Goal: Transaction & Acquisition: Purchase product/service

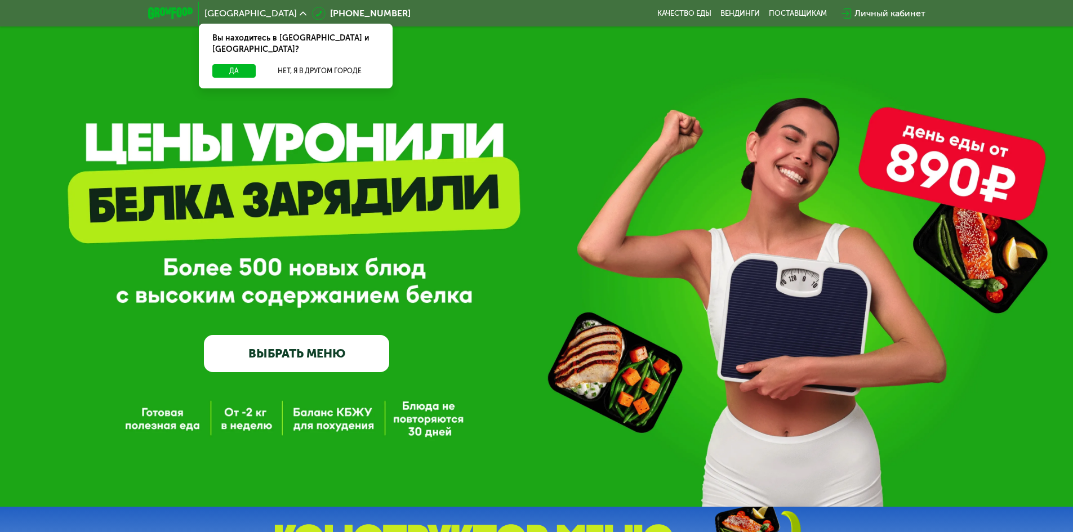
drag, startPoint x: 0, startPoint y: 0, endPoint x: 127, endPoint y: 50, distance: 136.6
click at [127, 50] on div "GrowFood — доставка правильного питания ВЫБРАТЬ МЕНЮ" at bounding box center [536, 253] width 1073 height 507
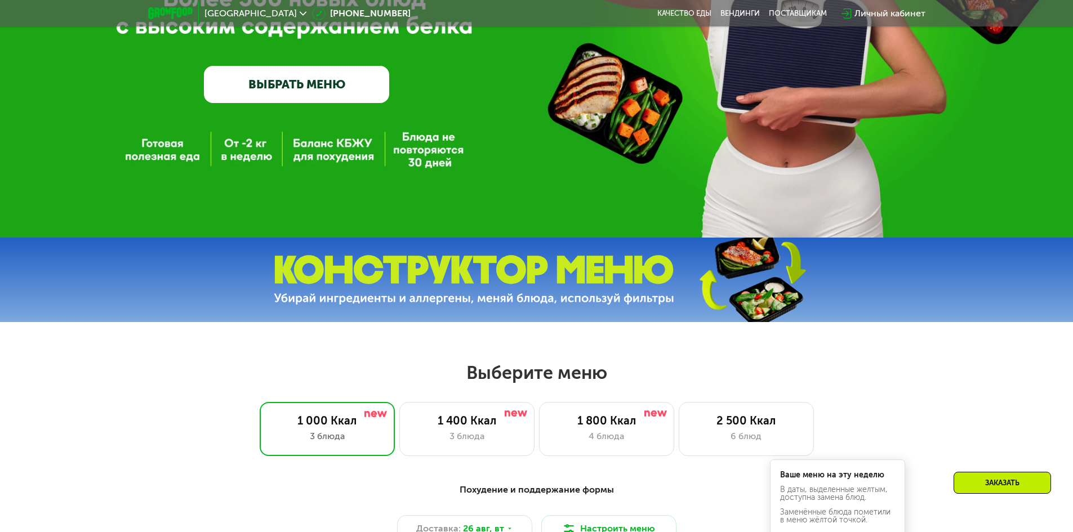
scroll to position [469, 0]
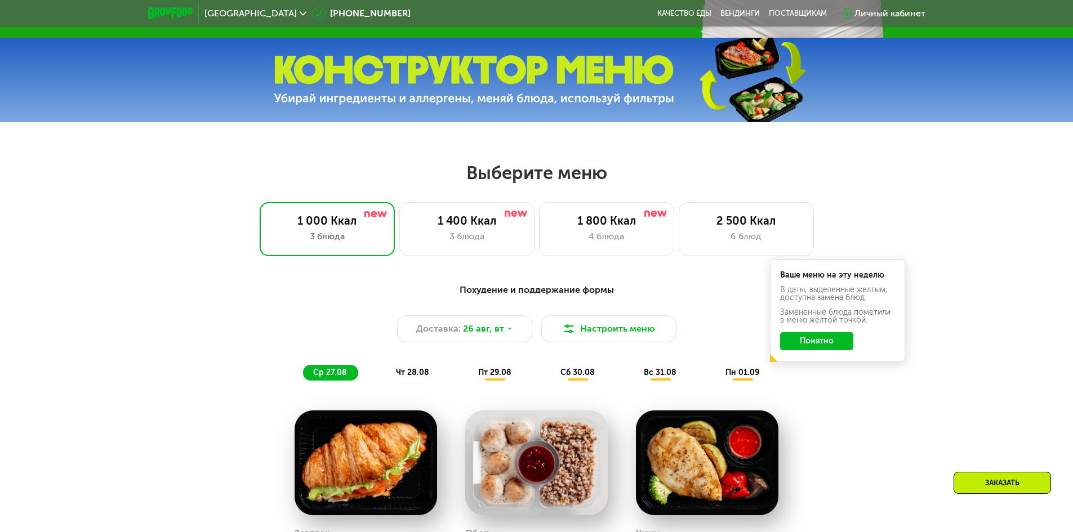
click at [205, 184] on h2 "Выберите меню" at bounding box center [536, 173] width 1001 height 23
click at [729, 255] on div "2 500 Ккал 6 блюд" at bounding box center [746, 229] width 135 height 54
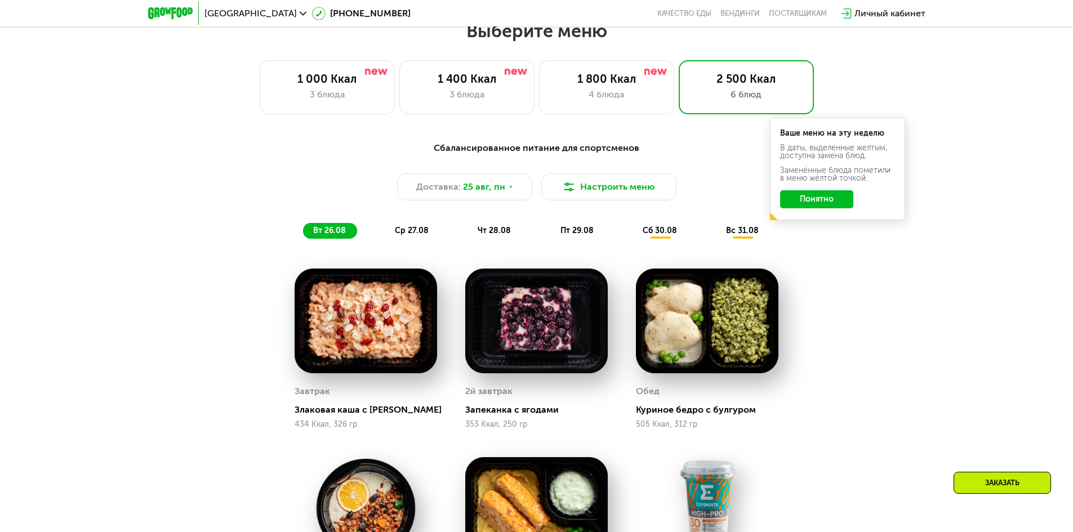
scroll to position [658, 0]
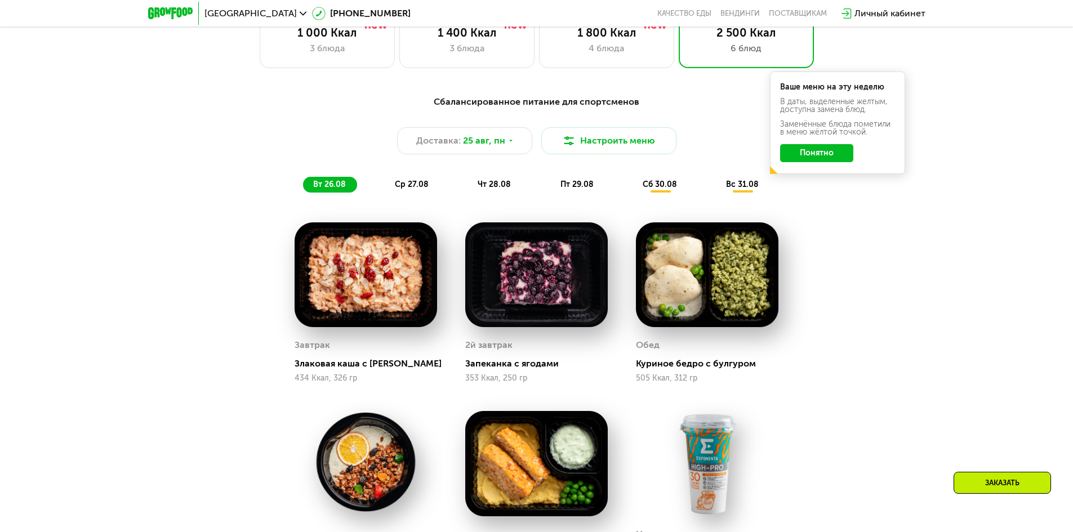
click at [144, 254] on div "Сбалансированное питание для спортсменов Доставка: [DATE] Настроить меню вт 26.…" at bounding box center [536, 431] width 1073 height 705
click at [141, 254] on div "Сбалансированное питание для спортсменов Доставка: [DATE] Настроить меню вт 26.…" at bounding box center [536, 431] width 1073 height 705
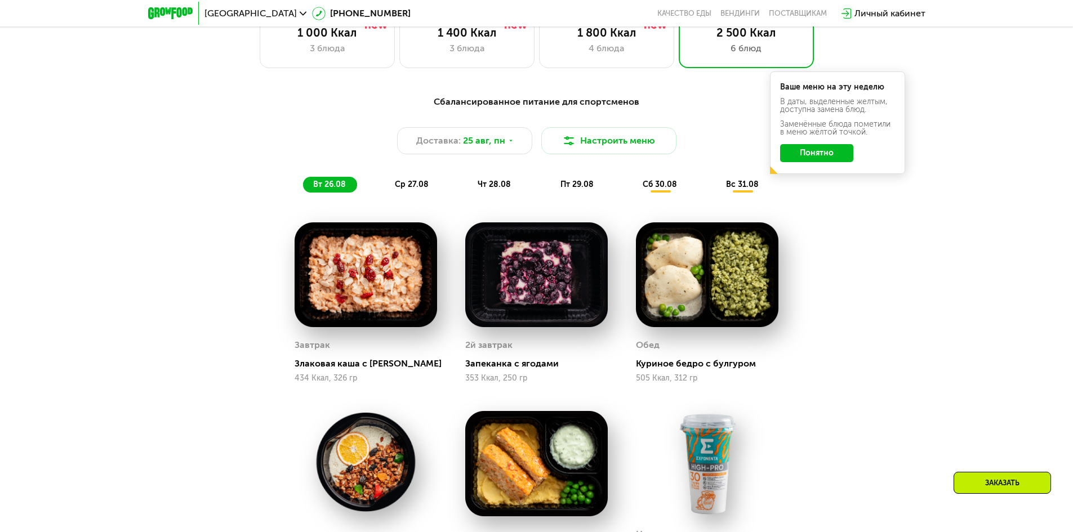
click at [141, 254] on div "Сбалансированное питание для спортсменов Доставка: [DATE] Настроить меню вт 26.…" at bounding box center [536, 431] width 1073 height 705
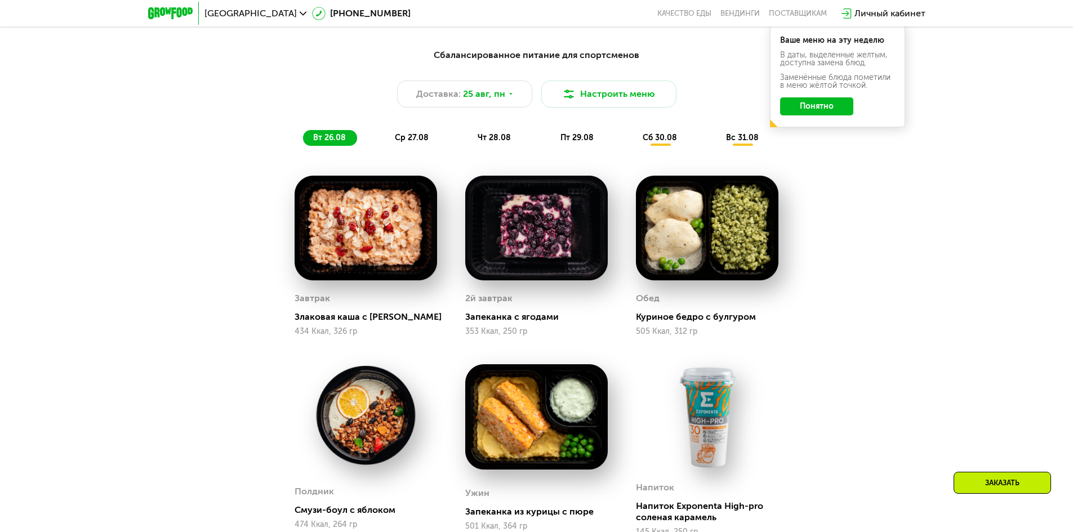
scroll to position [751, 0]
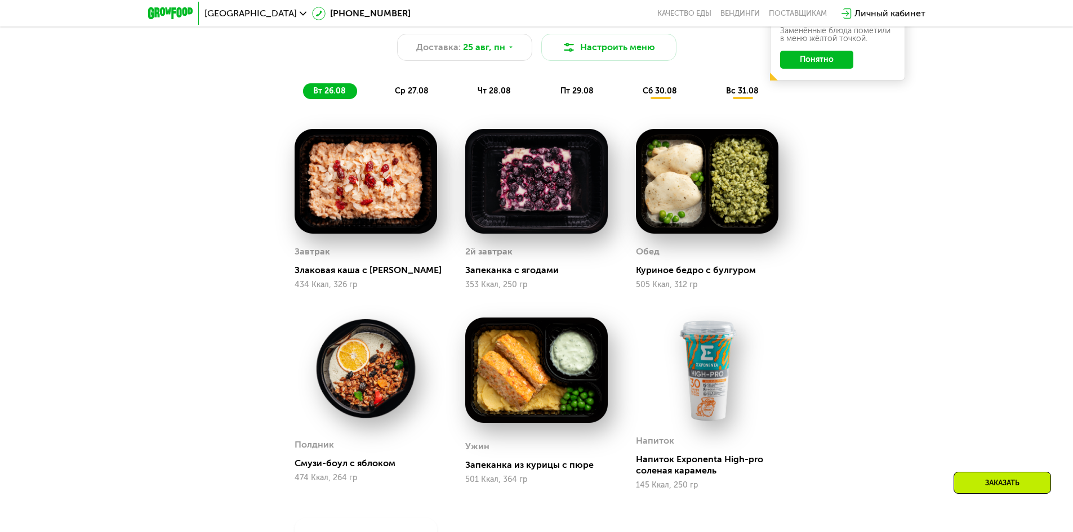
click at [141, 254] on div "Сбалансированное питание для спортсменов Доставка: [DATE] Настроить меню вт 26.…" at bounding box center [536, 338] width 1073 height 705
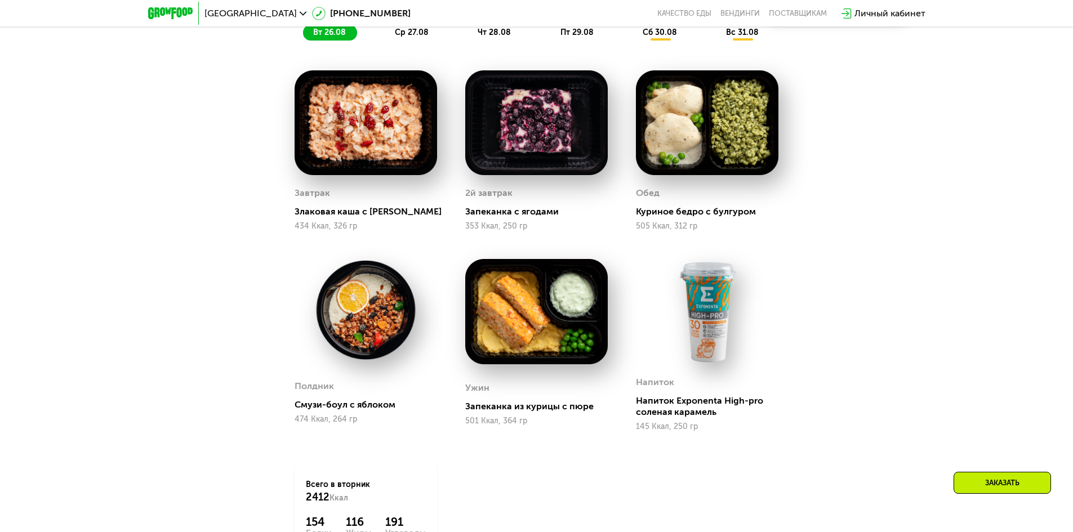
scroll to position [845, 0]
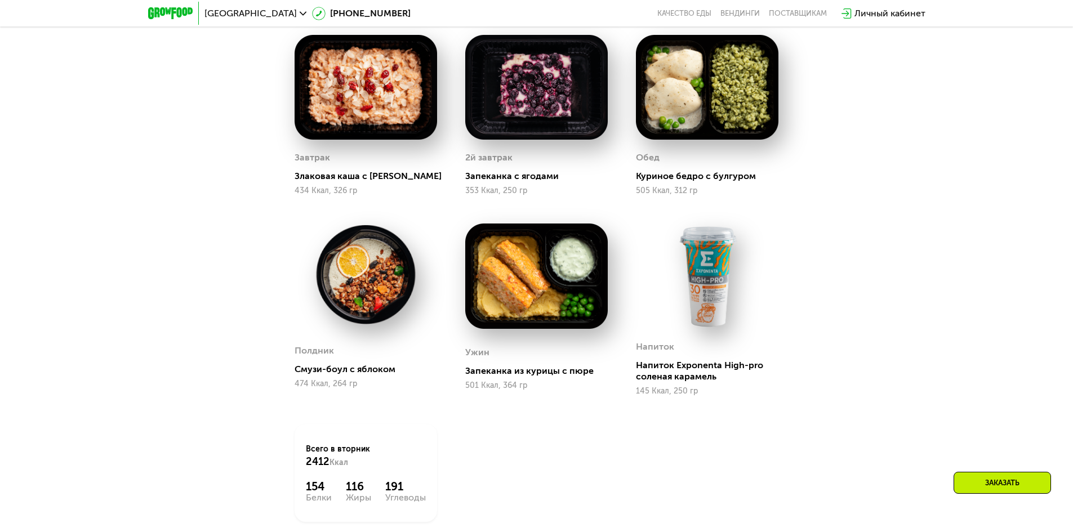
click at [139, 255] on div "Сбалансированное питание для спортсменов Доставка: [DATE] Настроить меню вт 26.…" at bounding box center [536, 244] width 1073 height 705
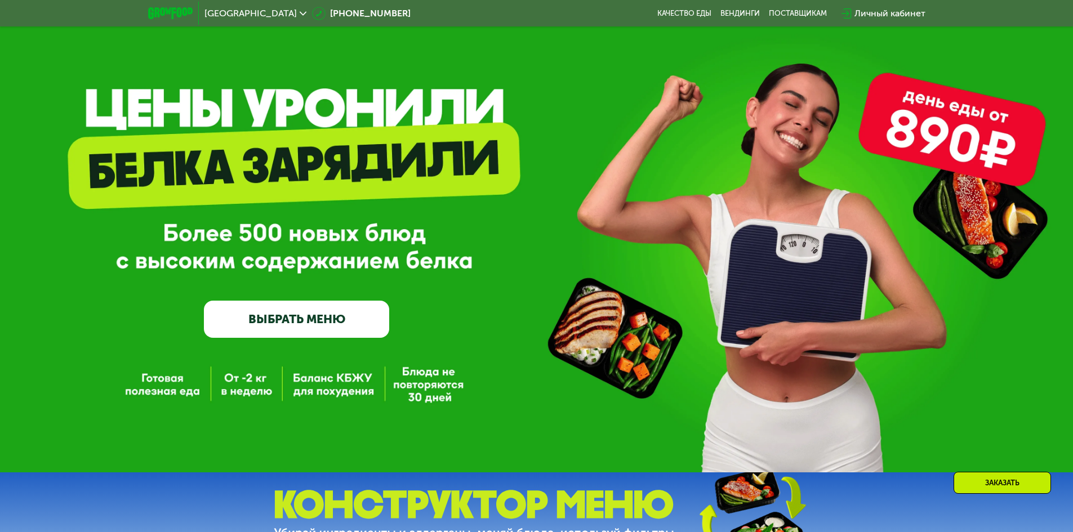
scroll to position [0, 0]
